Goal: Task Accomplishment & Management: Manage account settings

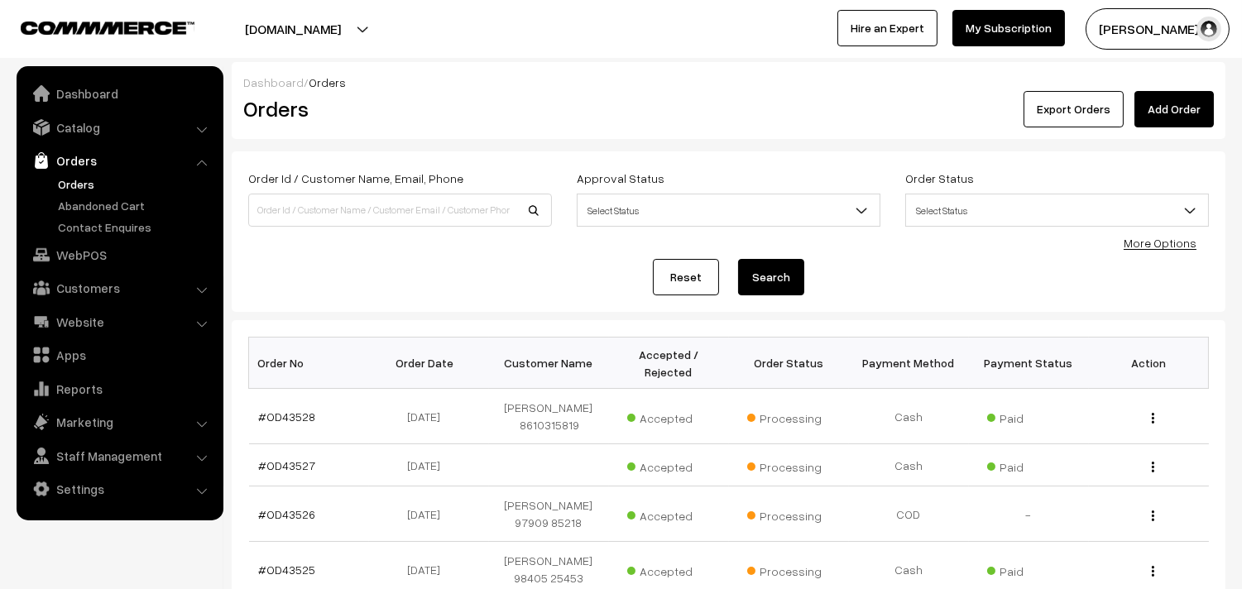
click at [58, 184] on link "Orders" at bounding box center [136, 183] width 164 height 17
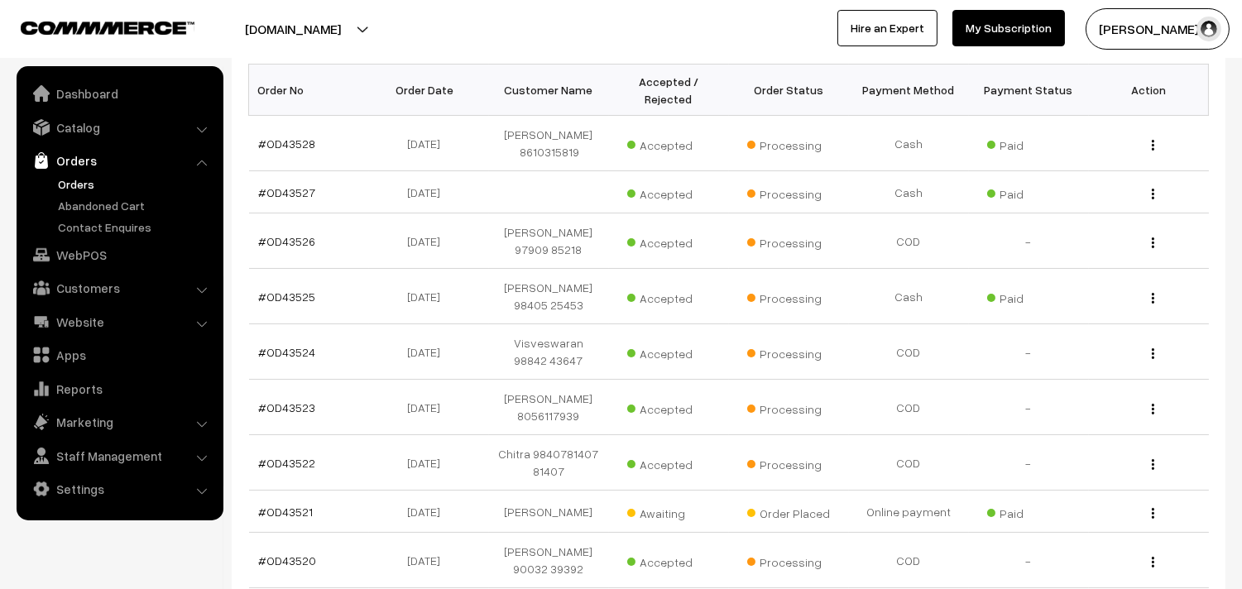
scroll to position [276, 0]
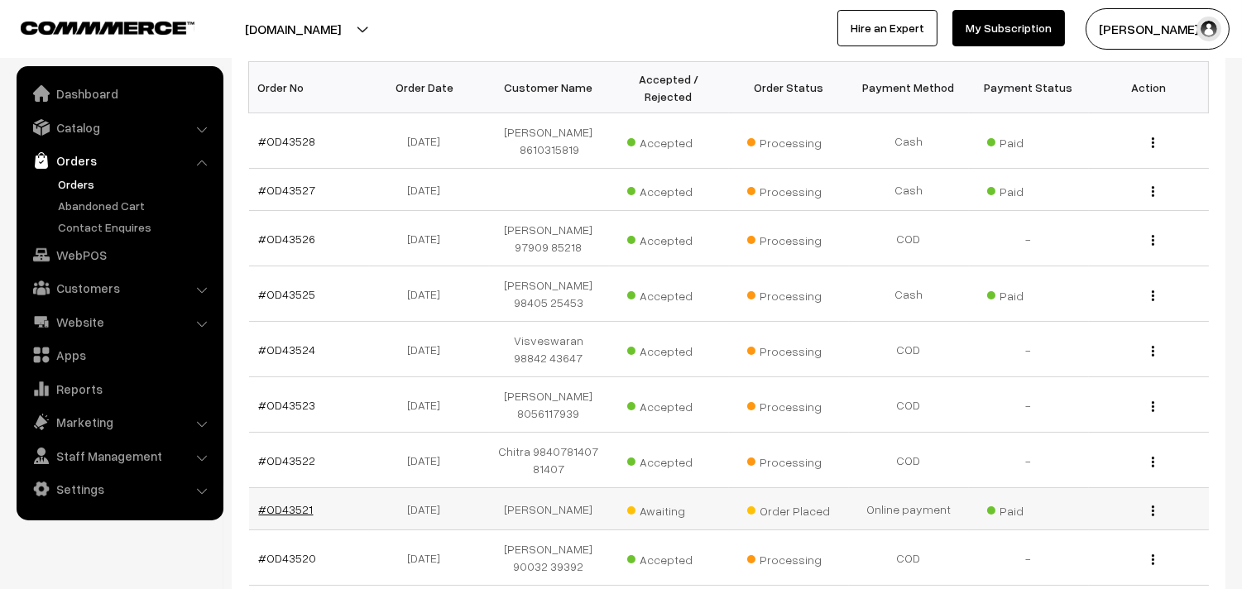
click at [278, 502] on link "#OD43521" at bounding box center [286, 509] width 55 height 14
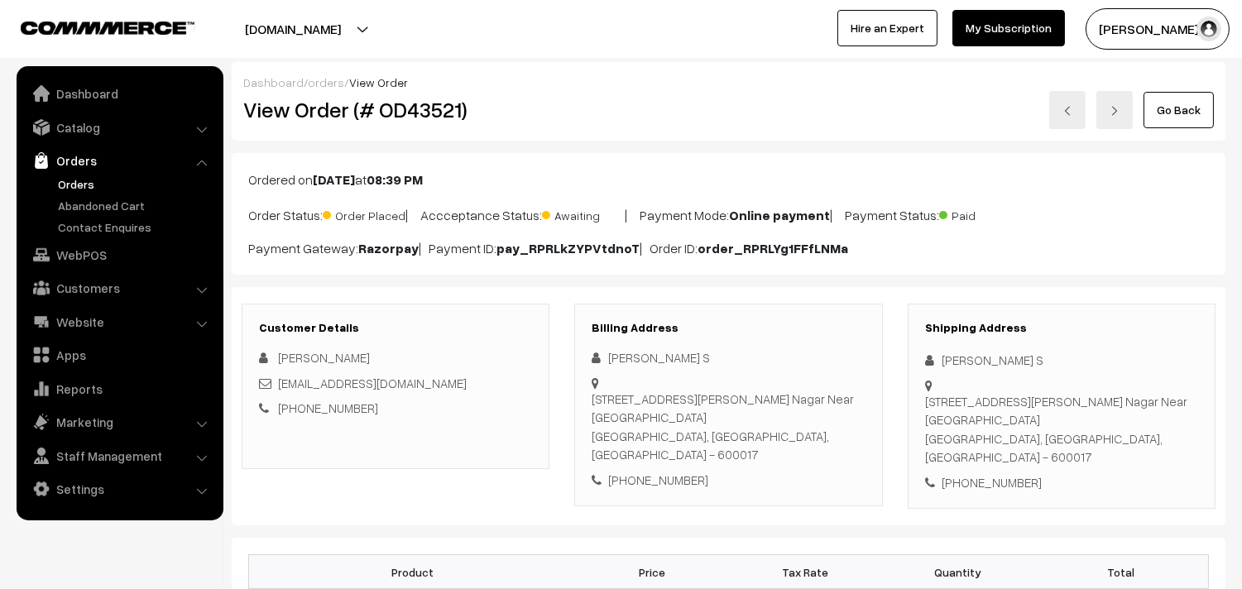
click at [80, 179] on link "Orders" at bounding box center [136, 183] width 164 height 17
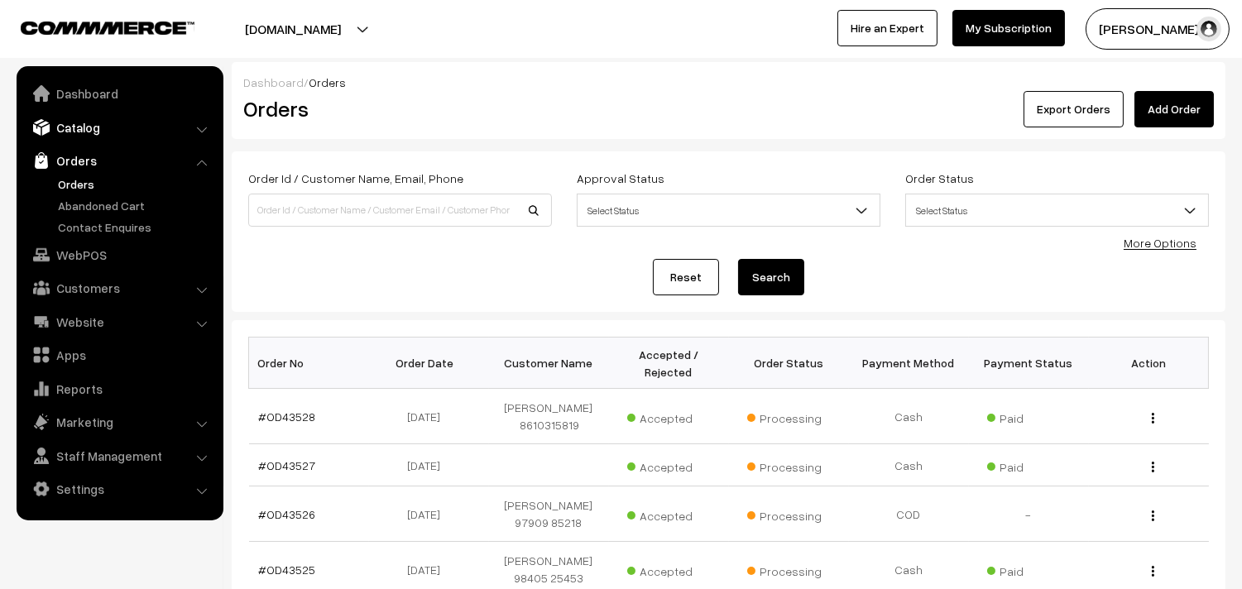
click at [85, 128] on link "Catalog" at bounding box center [119, 128] width 197 height 30
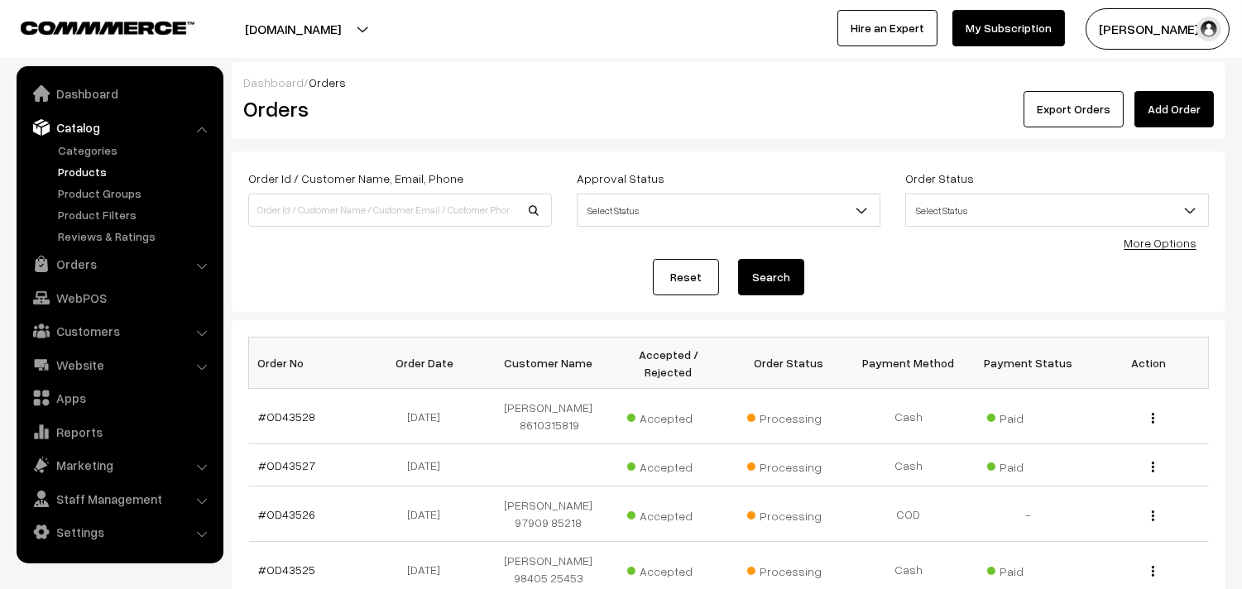
click at [88, 167] on link "Products" at bounding box center [136, 171] width 164 height 17
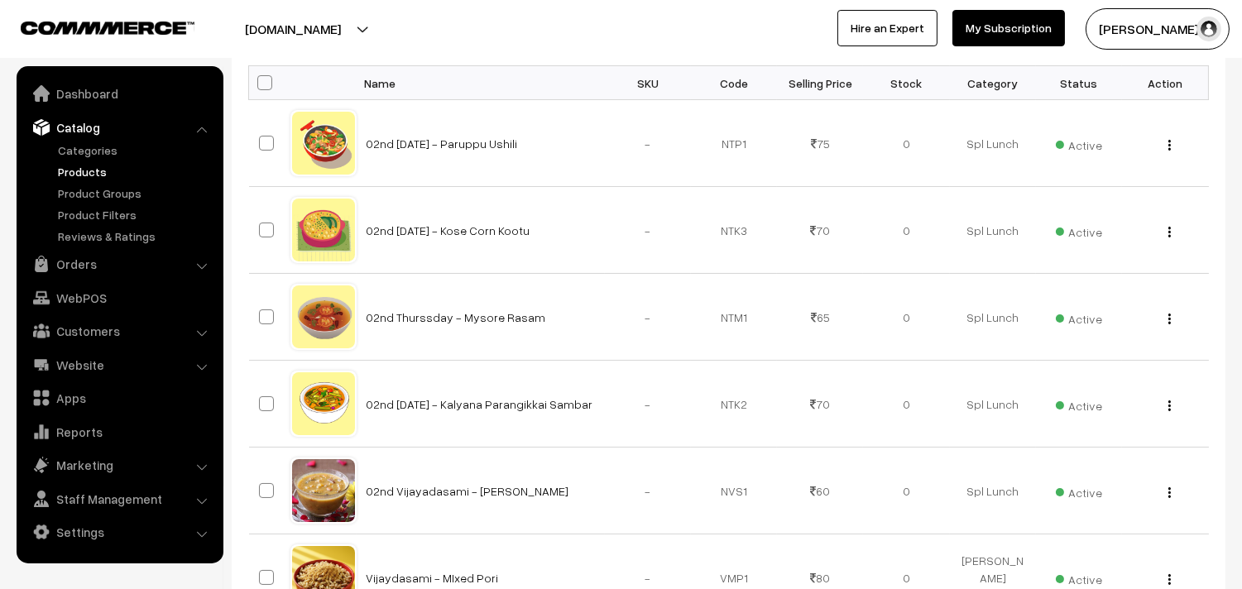
scroll to position [92, 0]
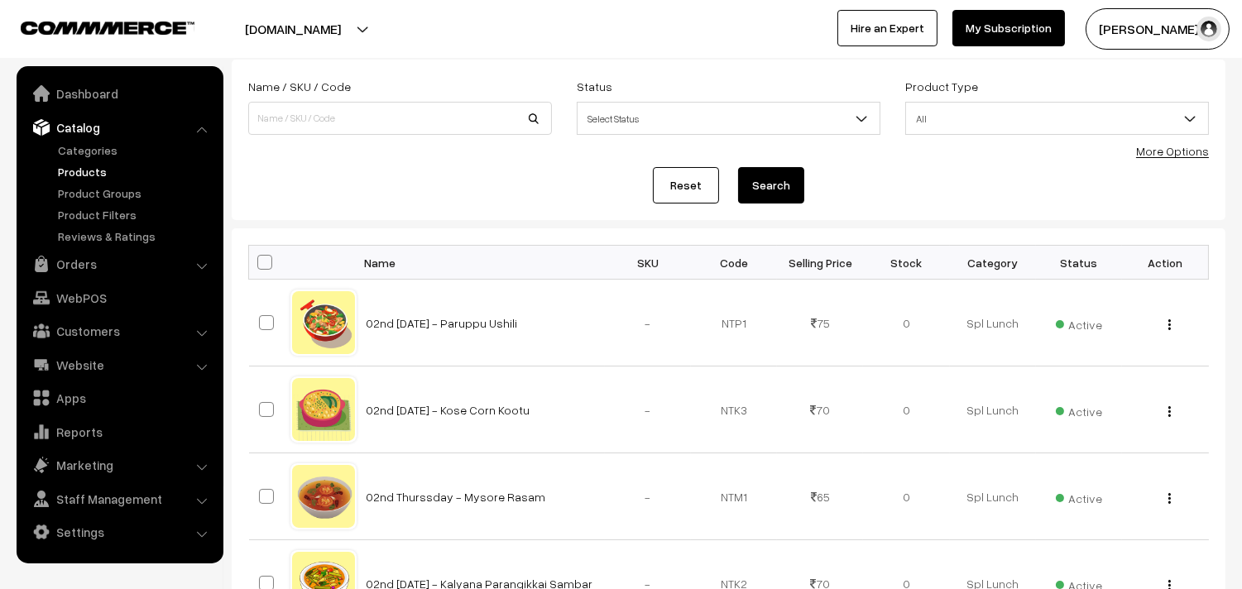
click at [1188, 153] on link "More Options" at bounding box center [1172, 151] width 73 height 14
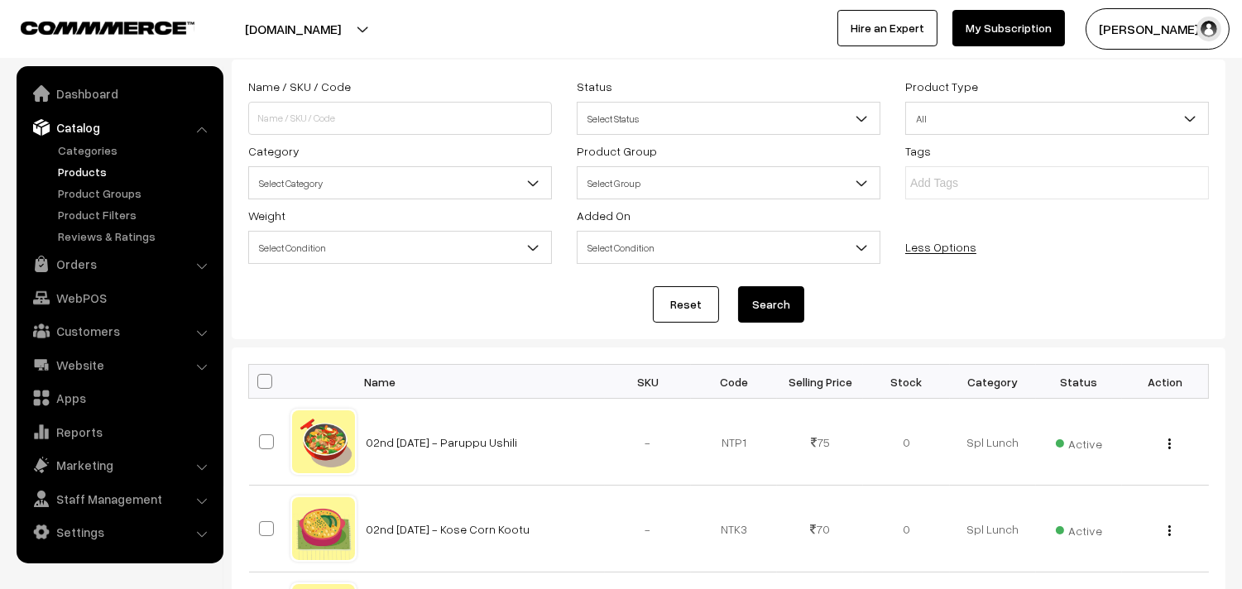
click at [337, 191] on span "Select Category" at bounding box center [400, 183] width 302 height 29
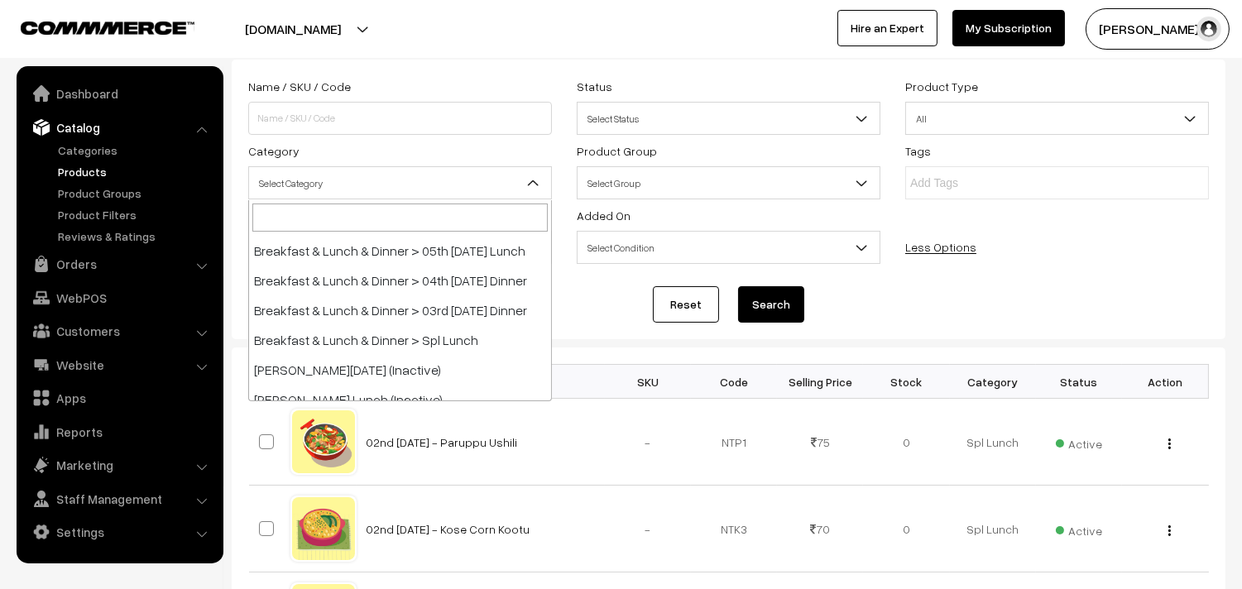
scroll to position [367, 0]
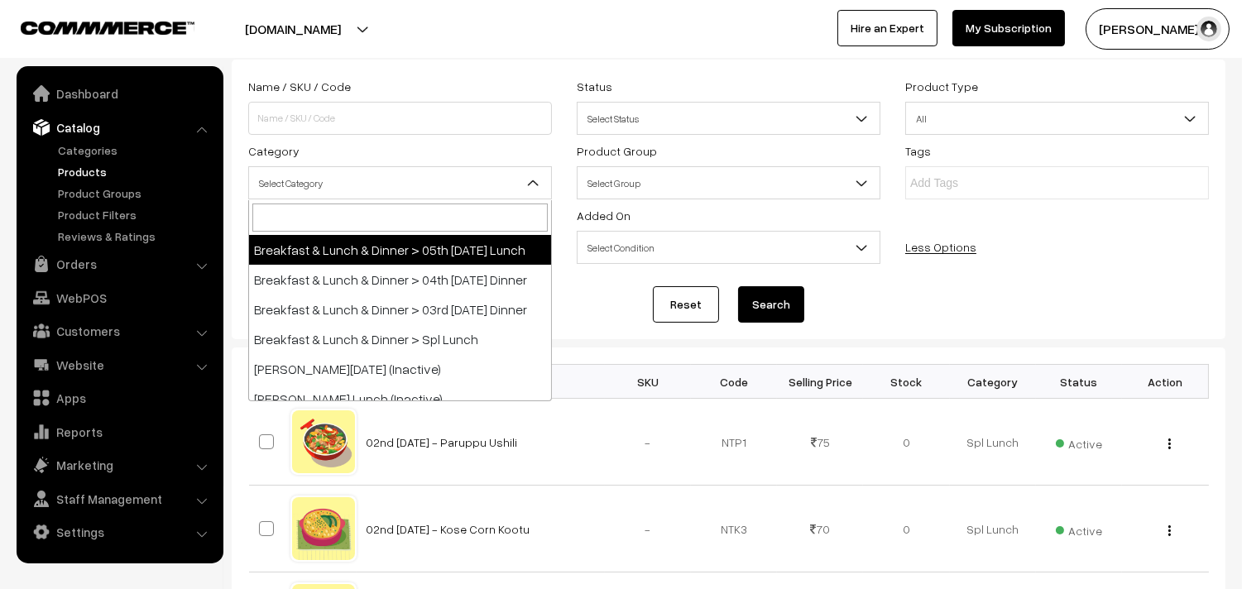
select select "95"
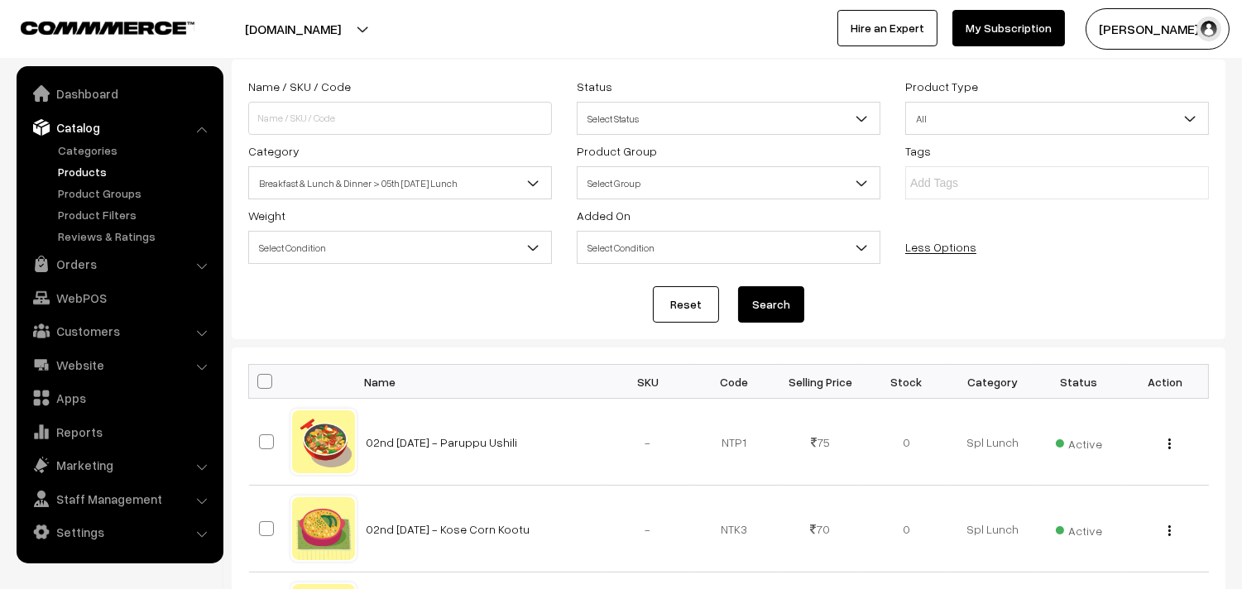
click at [781, 305] on button "Search" at bounding box center [771, 304] width 66 height 36
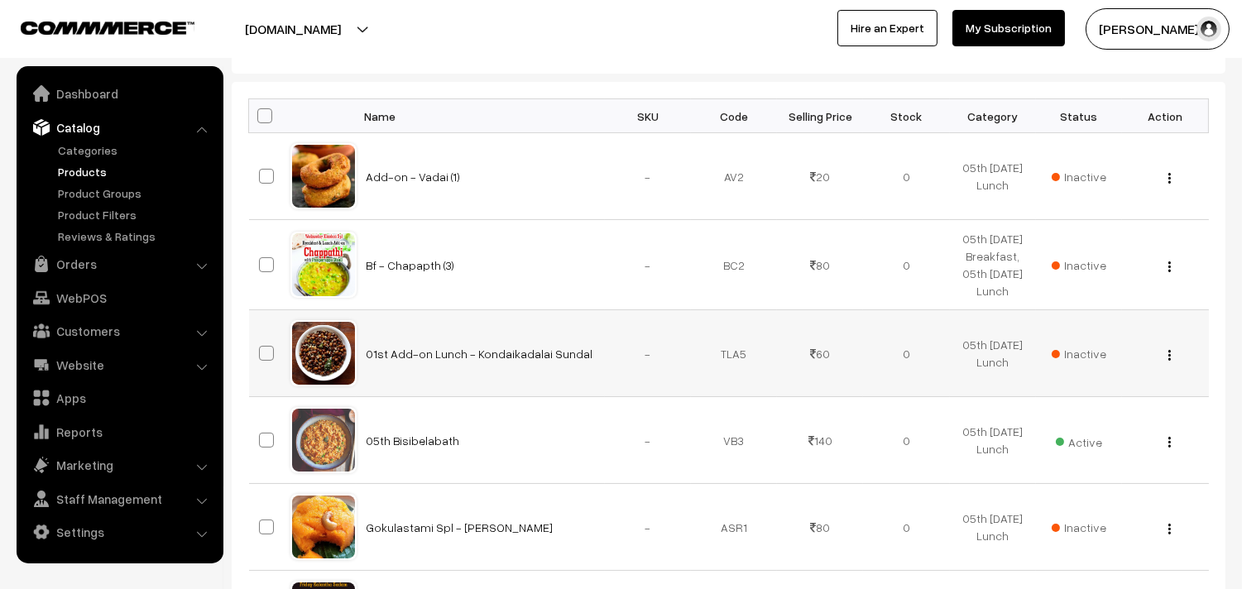
scroll to position [367, 0]
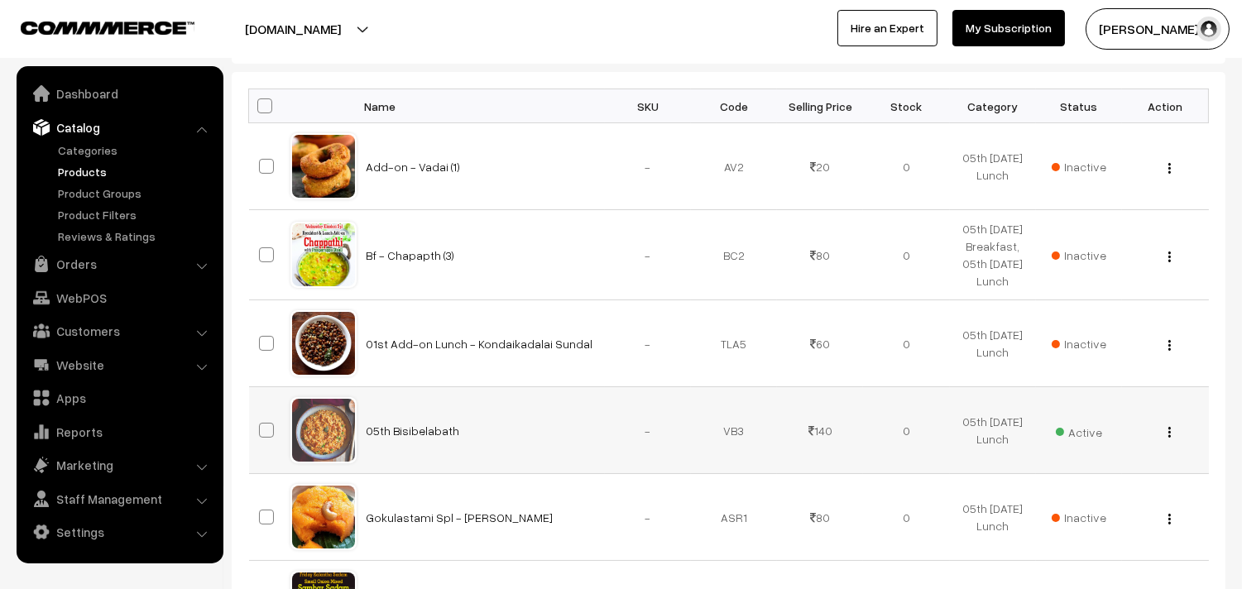
click at [1162, 428] on div "View Edit Delete" at bounding box center [1165, 430] width 66 height 17
click at [1168, 433] on img "button" at bounding box center [1169, 432] width 2 height 11
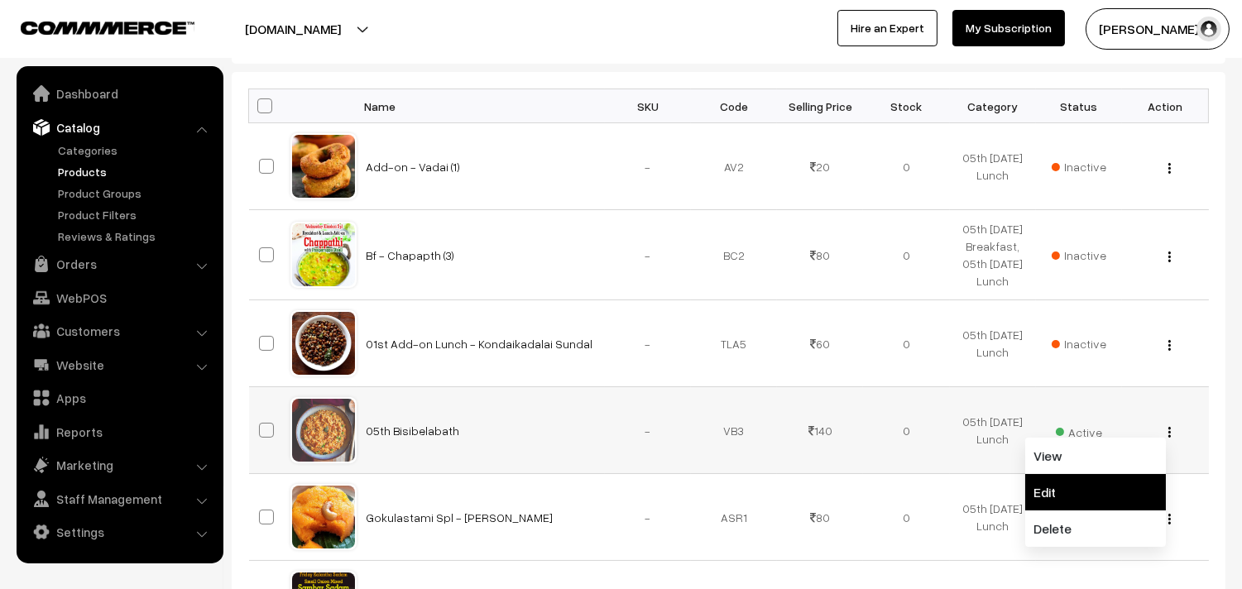
click at [1039, 493] on link "Edit" at bounding box center [1095, 492] width 141 height 36
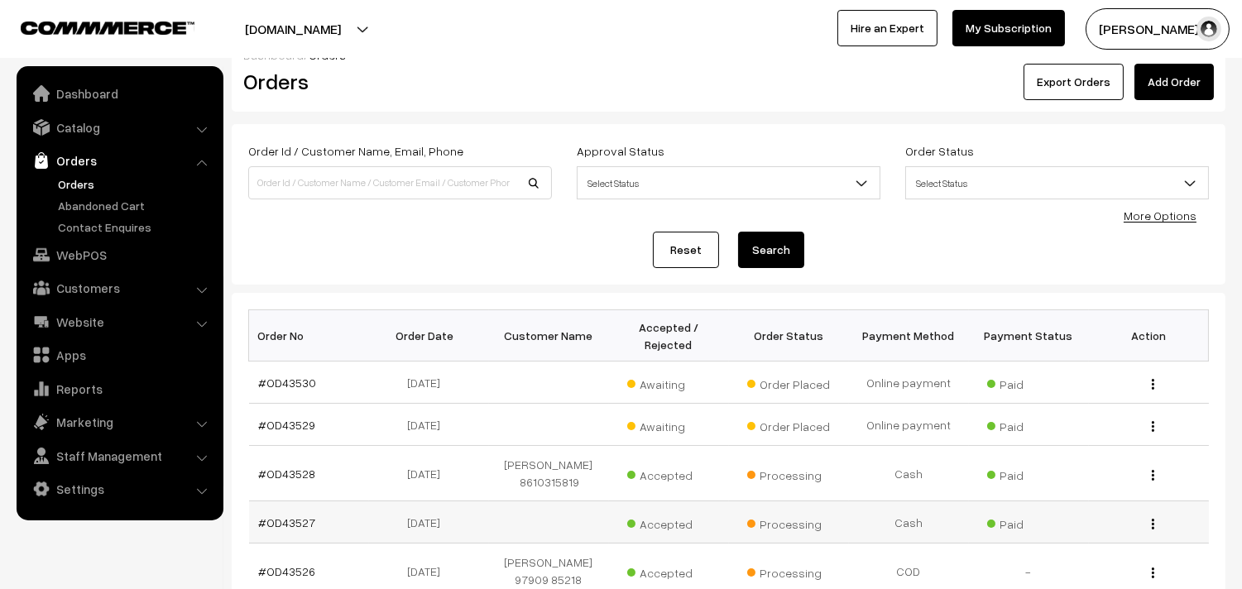
scroll to position [268, 0]
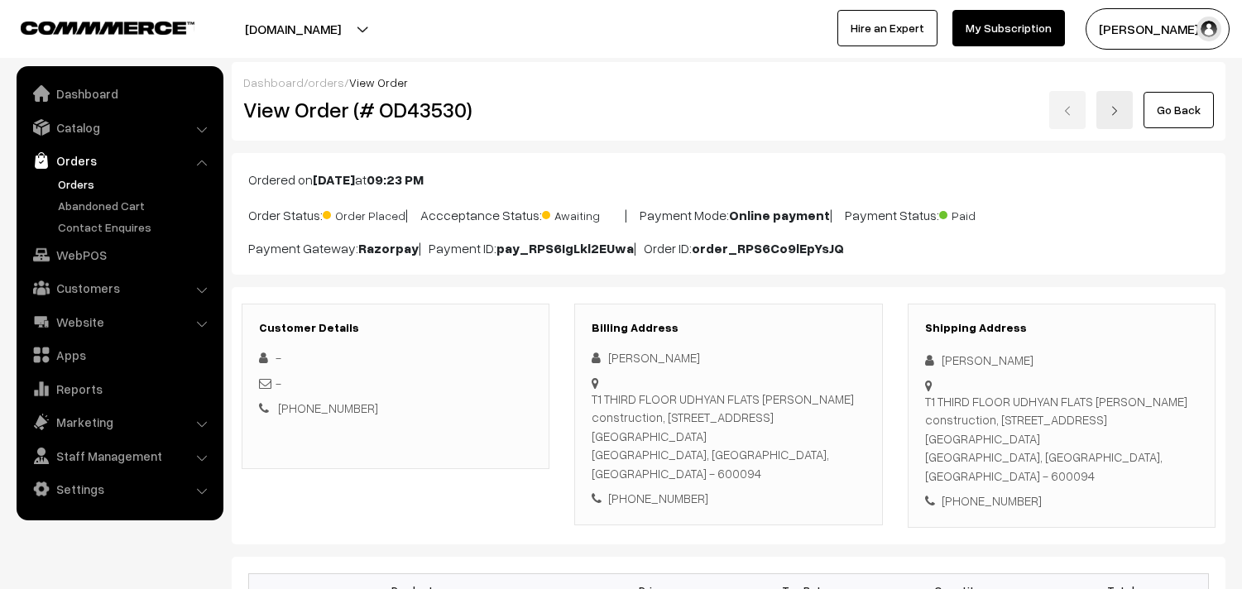
scroll to position [459, 0]
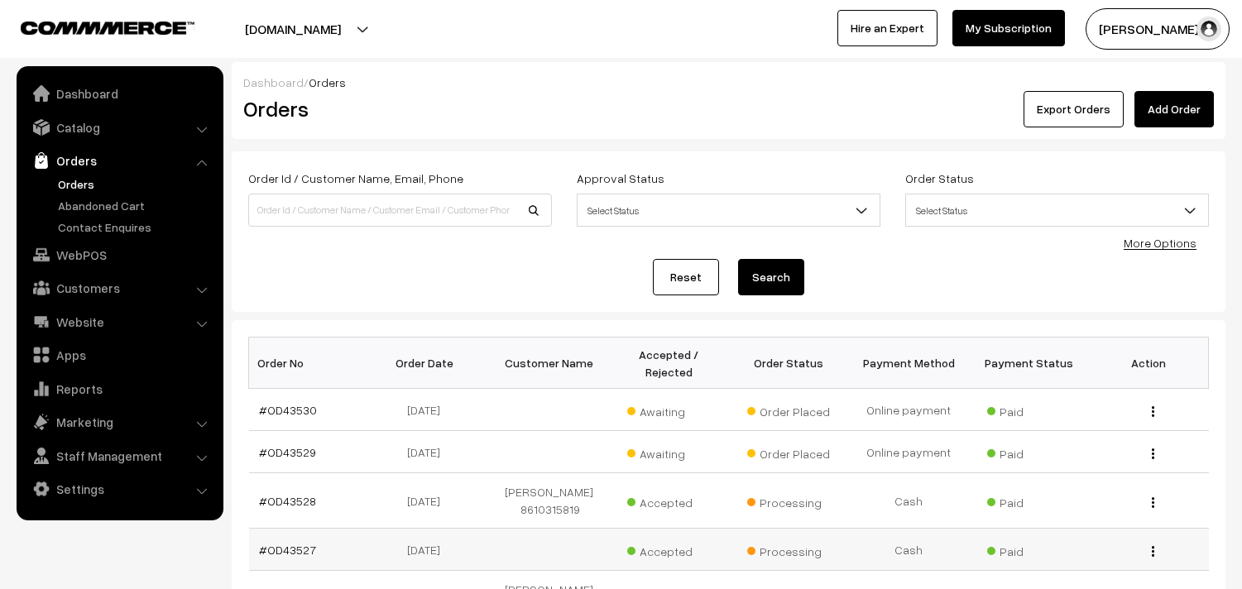
scroll to position [276, 0]
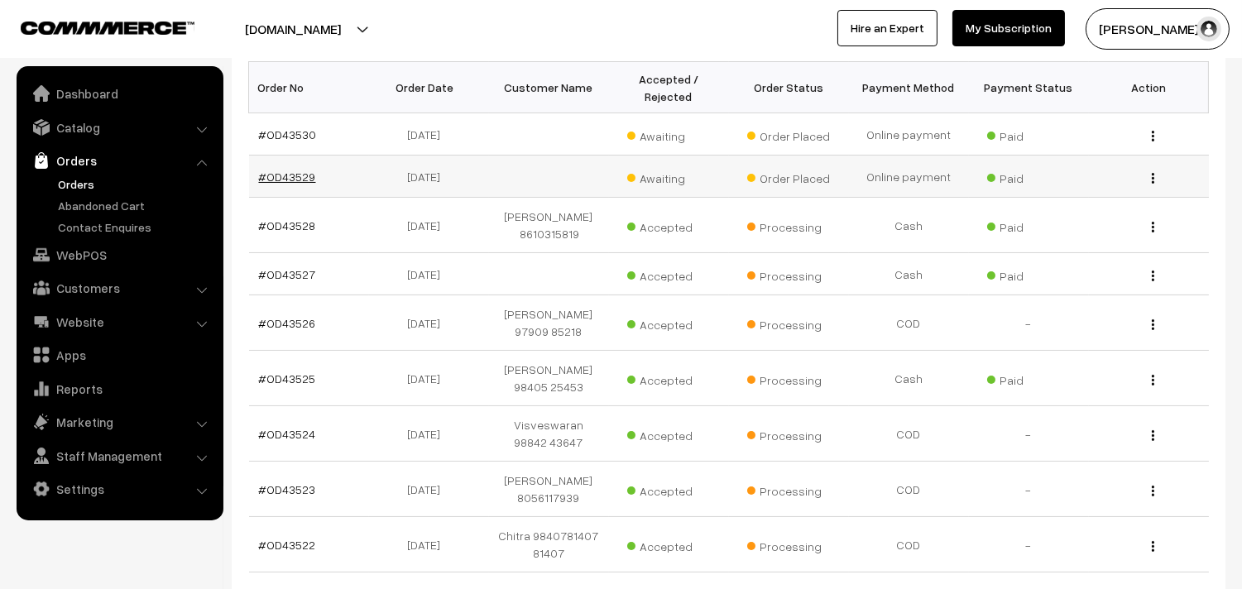
click at [290, 174] on link "#OD43529" at bounding box center [287, 177] width 57 height 14
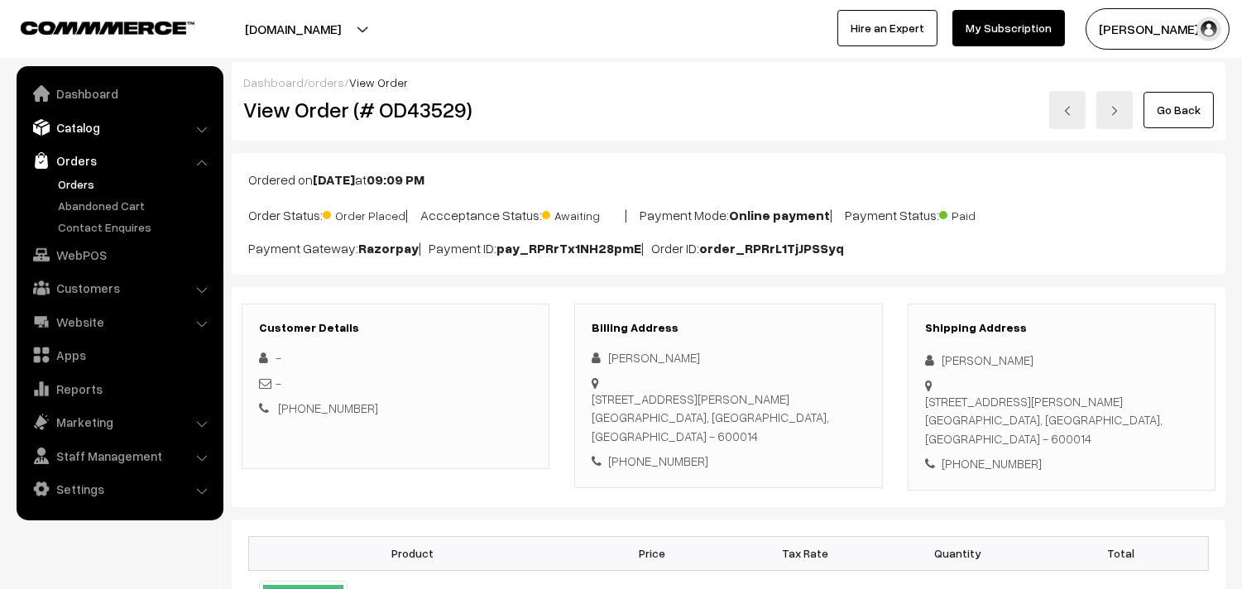
click at [89, 128] on link "Catalog" at bounding box center [119, 128] width 197 height 30
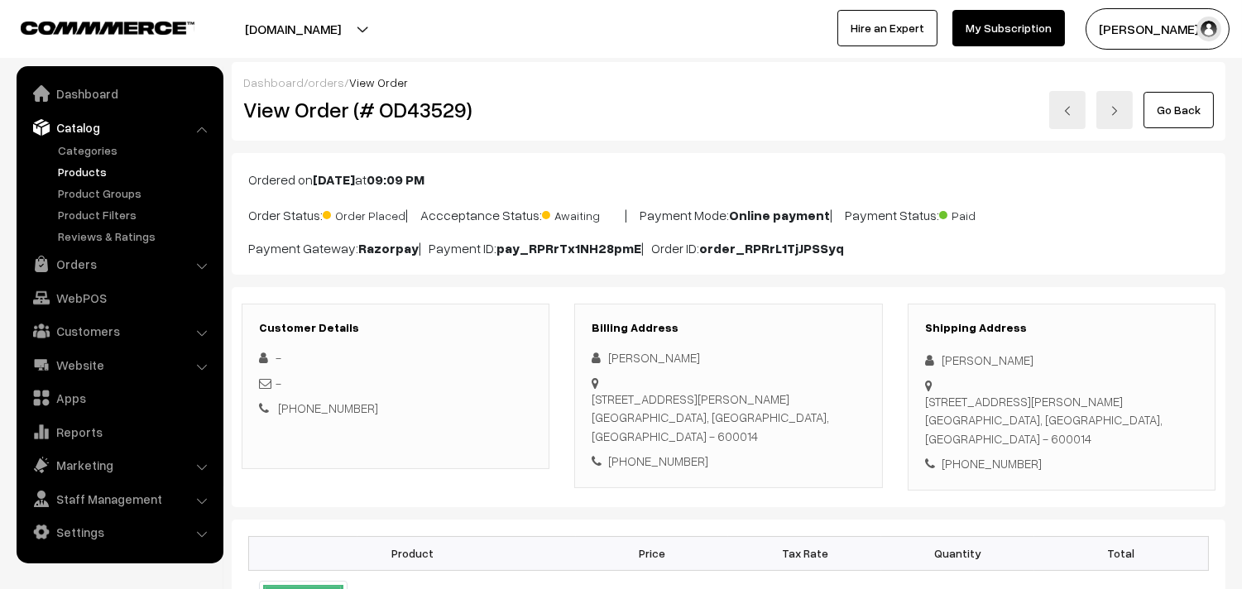
click at [89, 166] on link "Products" at bounding box center [136, 171] width 164 height 17
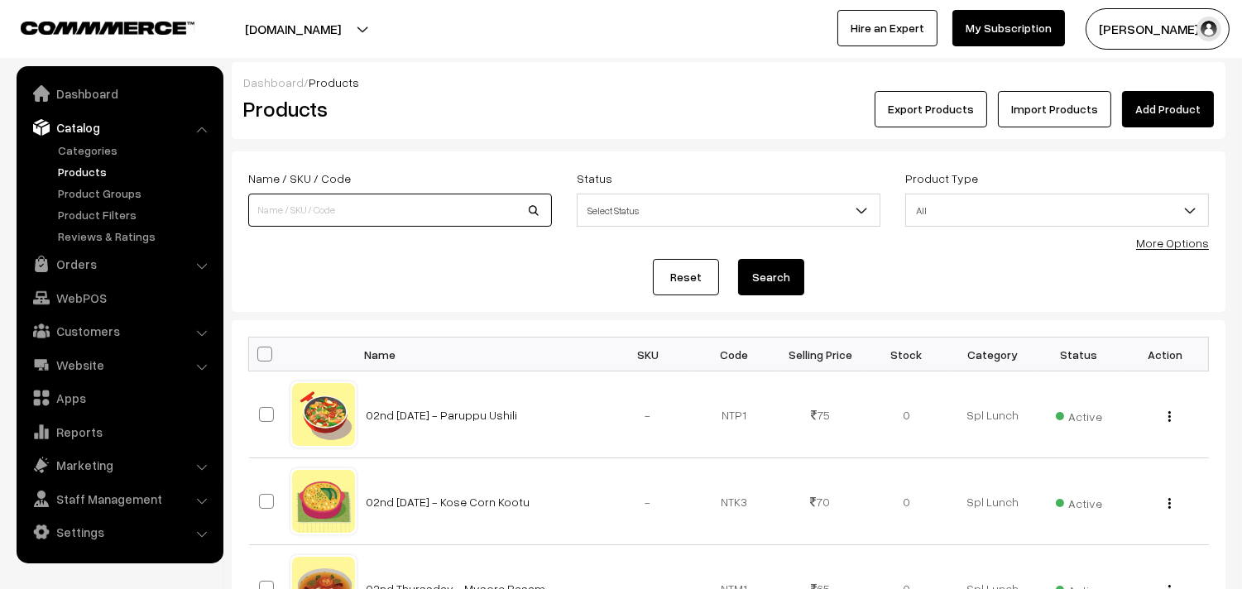
click at [321, 208] on input at bounding box center [400, 210] width 304 height 33
type input "i"
type input "bisi"
click at [738, 259] on button "Search" at bounding box center [771, 277] width 66 height 36
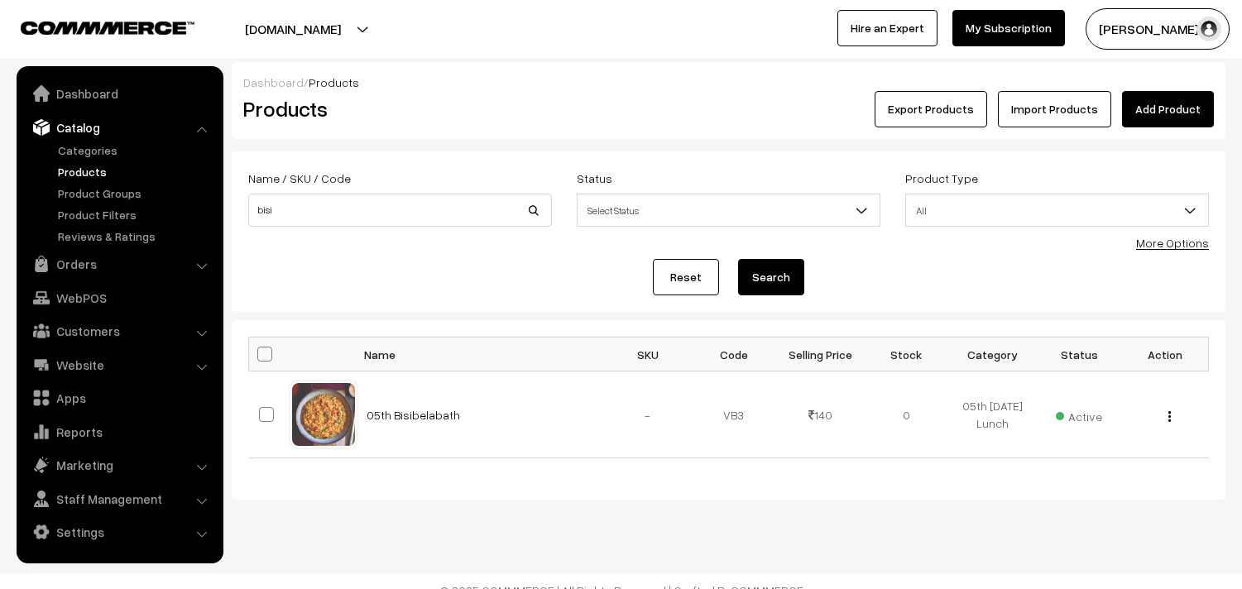
scroll to position [19, 0]
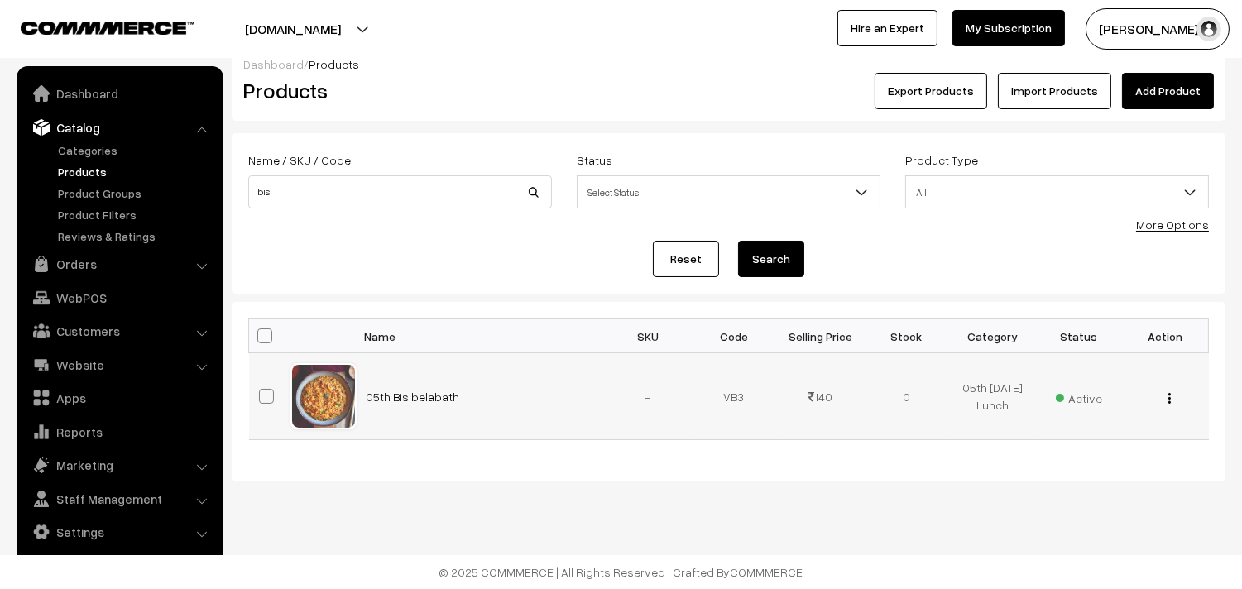
click at [1168, 401] on img "button" at bounding box center [1169, 398] width 2 height 11
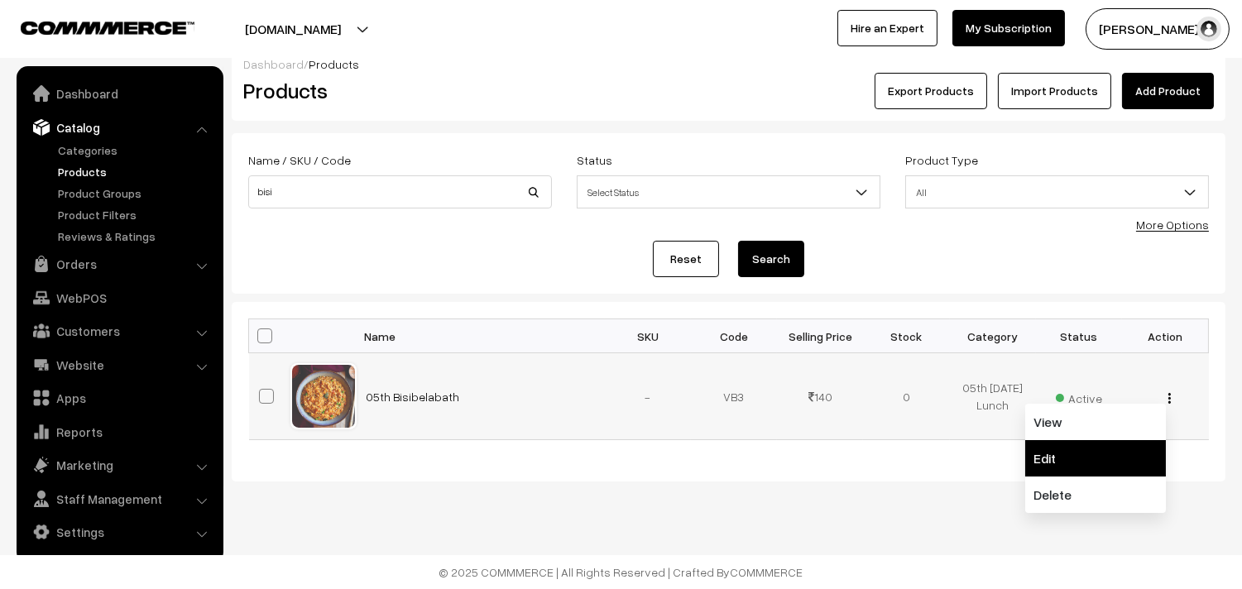
click at [1072, 453] on link "Edit" at bounding box center [1095, 458] width 141 height 36
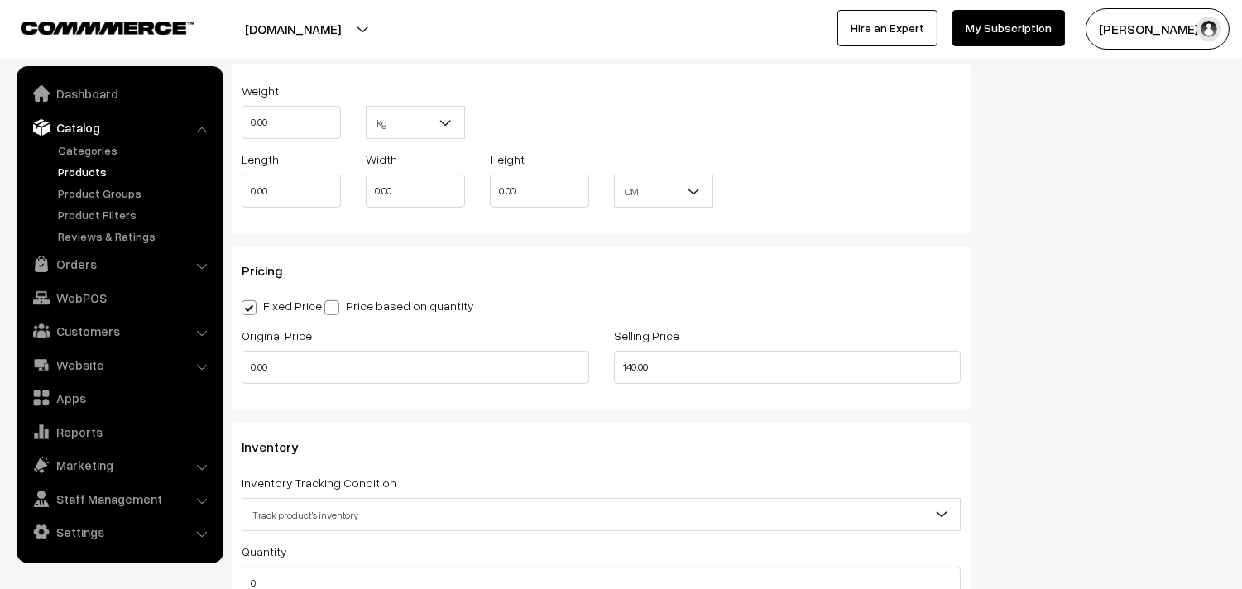
scroll to position [1379, 0]
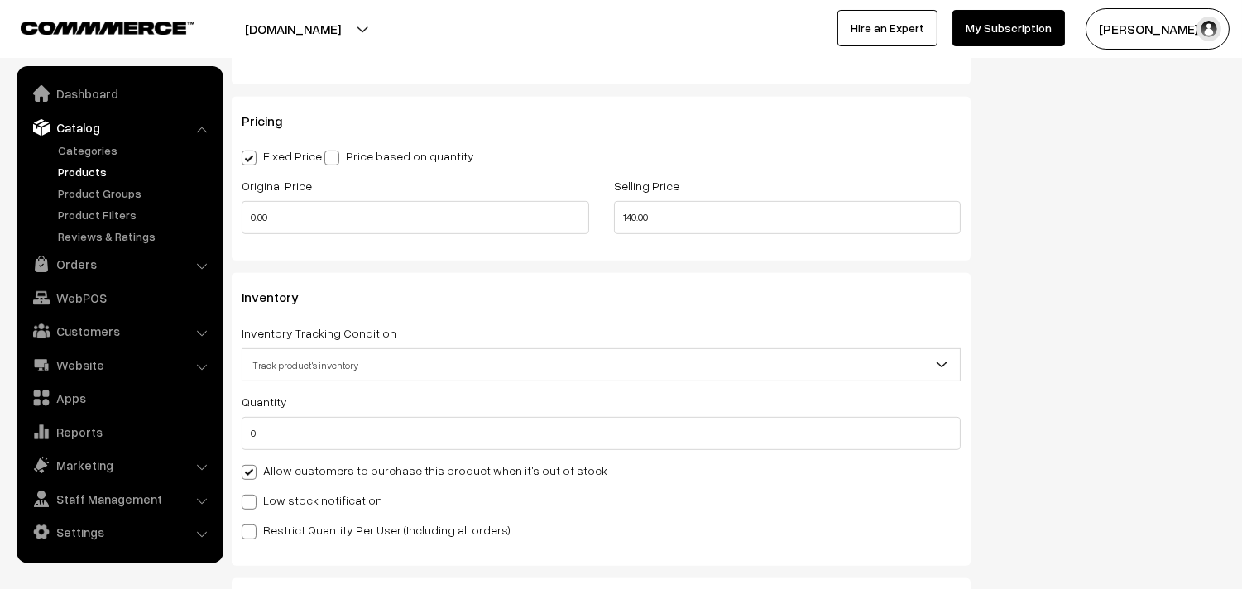
click at [282, 460] on div "Quantity 0 Adjust Quantity Adjust Set 0" at bounding box center [601, 465] width 719 height 148
drag, startPoint x: 285, startPoint y: 475, endPoint x: 386, endPoint y: 465, distance: 102.3
click at [285, 476] on label "Allow customers to purchase this product when it's out of stock" at bounding box center [425, 470] width 366 height 17
click at [252, 475] on input "Allow customers to purchase this product when it's out of stock" at bounding box center [247, 469] width 11 height 11
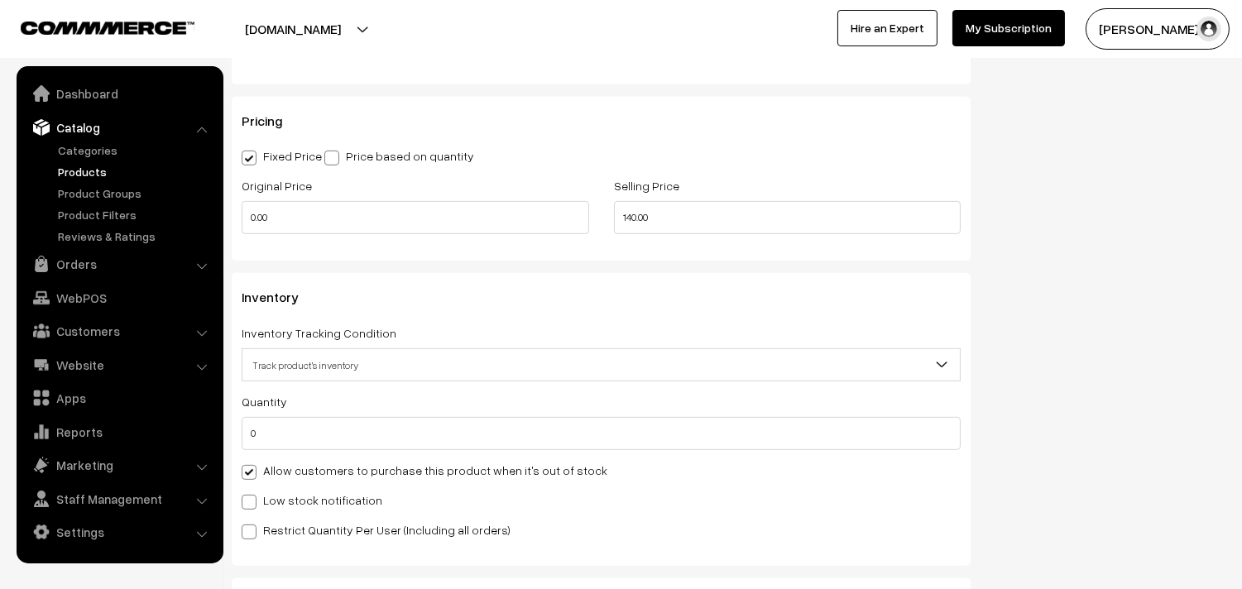
checkbox input "false"
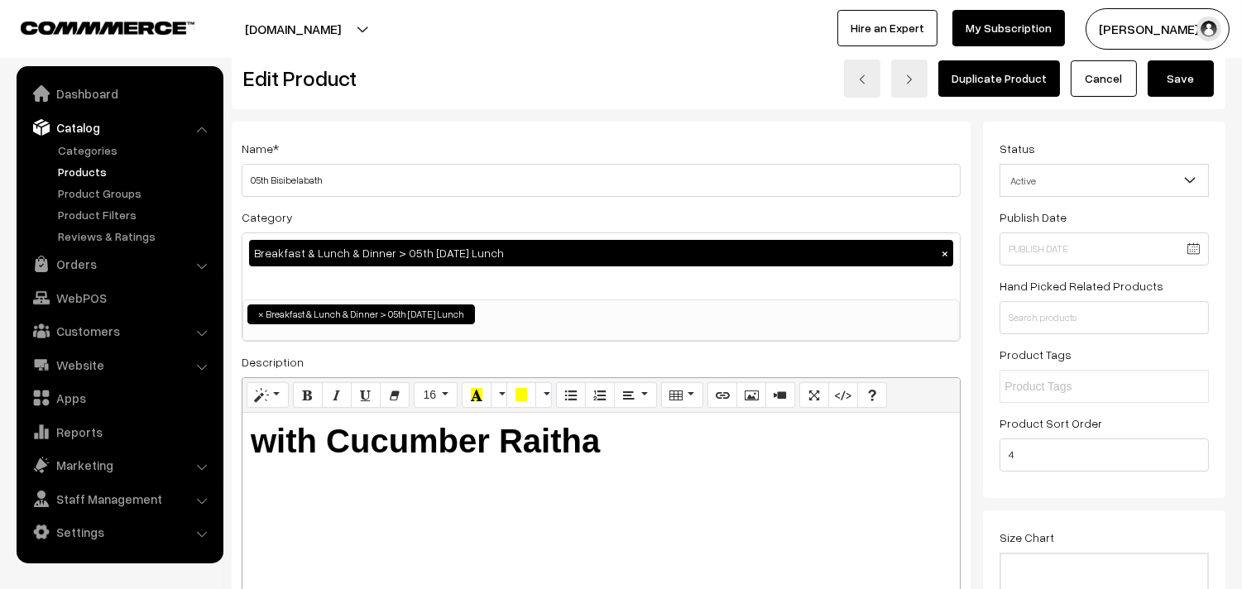
scroll to position [0, 0]
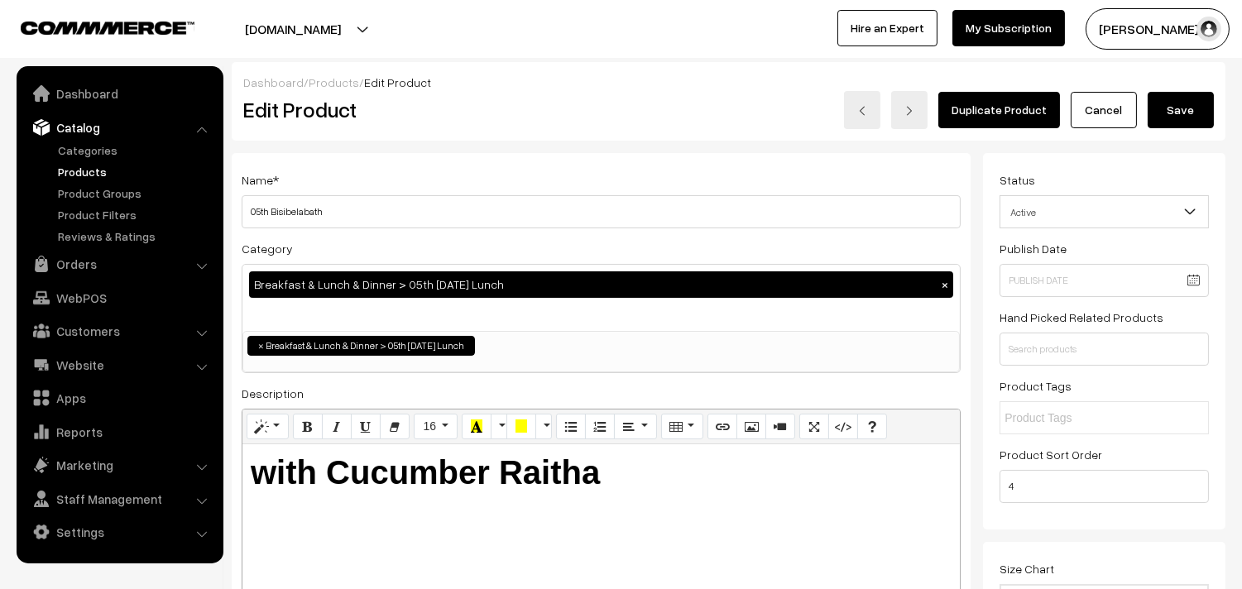
click at [1181, 113] on button "Save" at bounding box center [1181, 110] width 66 height 36
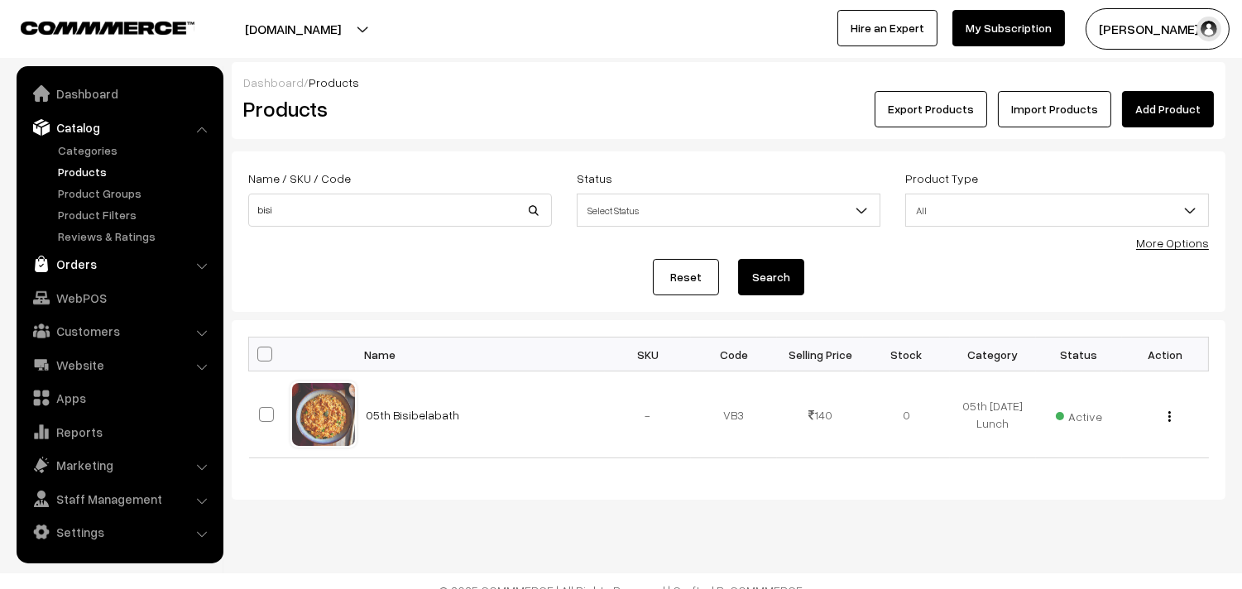
click at [88, 253] on link "Orders" at bounding box center [119, 264] width 197 height 30
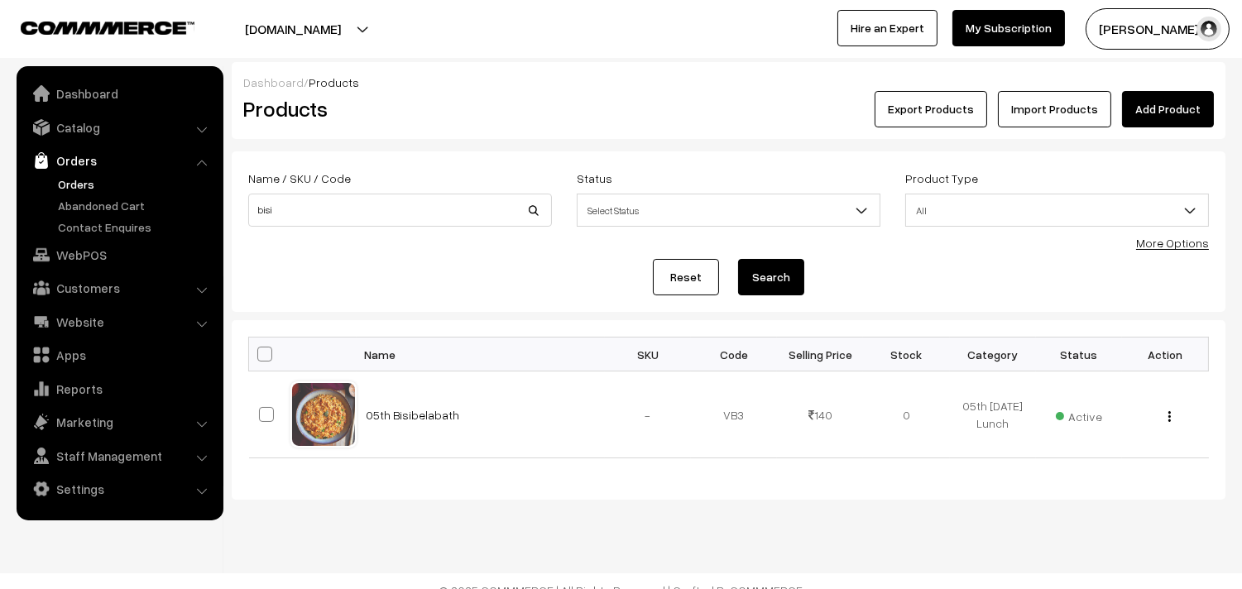
click at [85, 179] on link "Orders" at bounding box center [136, 183] width 164 height 17
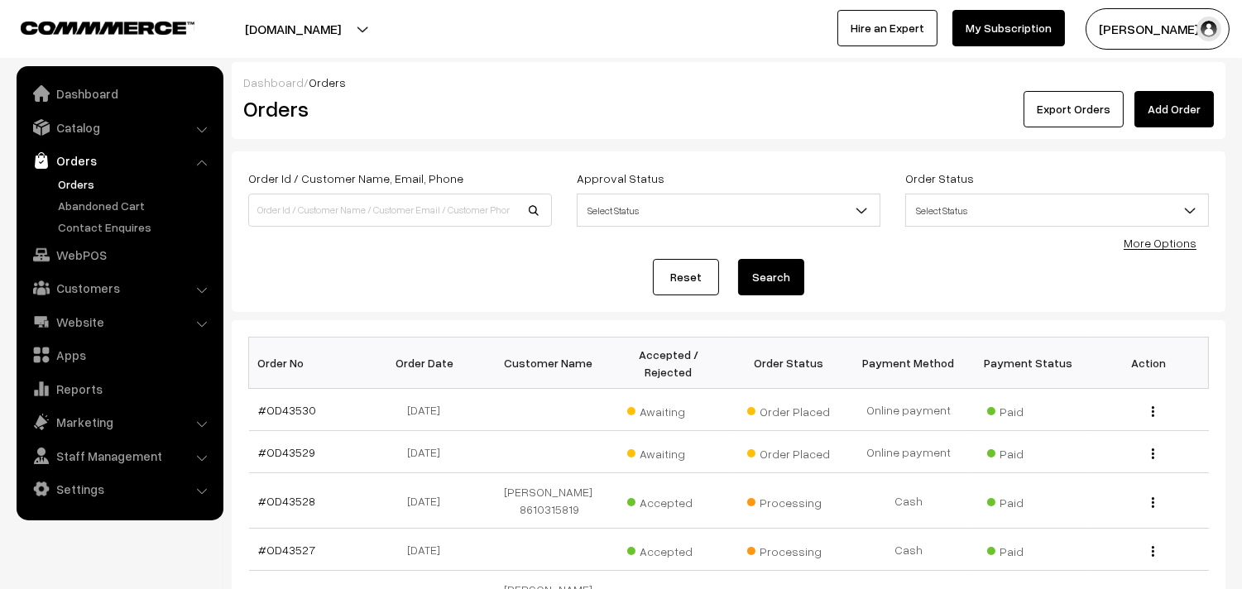
click at [81, 185] on link "Orders" at bounding box center [136, 183] width 164 height 17
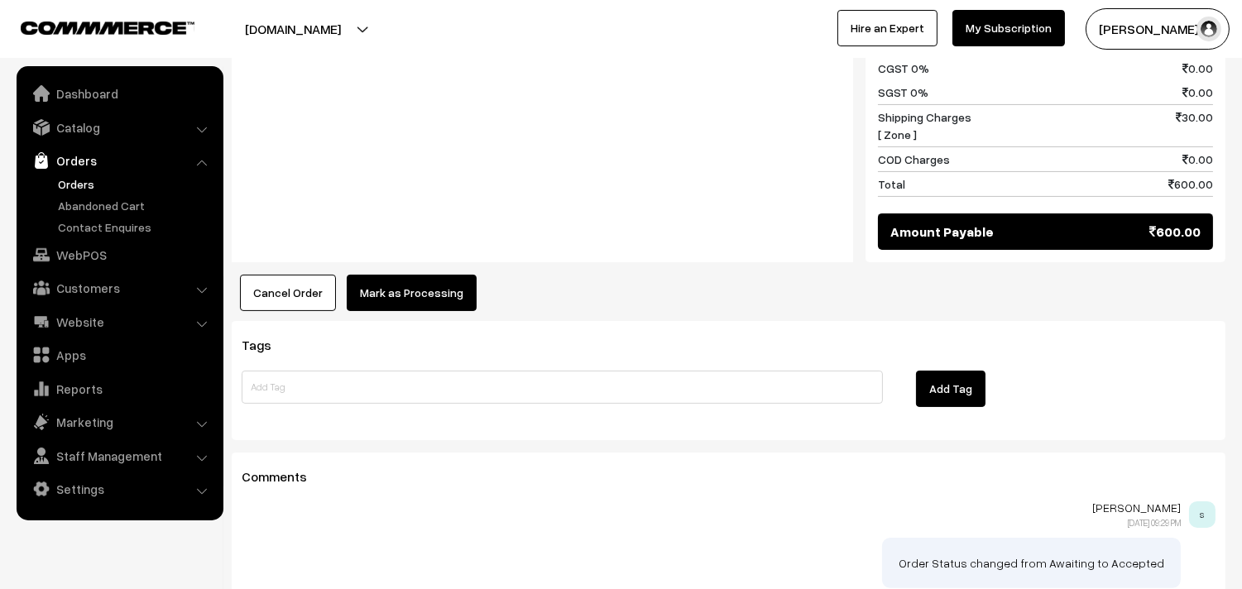
scroll to position [957, 0]
